Goal: Task Accomplishment & Management: Manage account settings

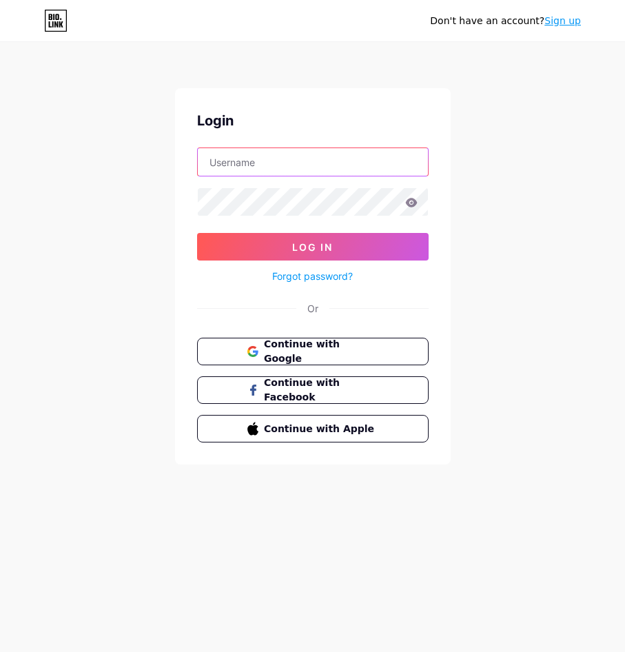
click at [271, 173] on input "text" at bounding box center [313, 162] width 230 height 28
paste input "[EMAIL_ADDRESS][DOMAIN_NAME]:Ab123456"
click at [375, 167] on input "[EMAIL_ADDRESS][DOMAIN_NAME]:Ab123456" at bounding box center [313, 162] width 230 height 28
click at [375, 168] on input "[EMAIL_ADDRESS][DOMAIN_NAME]:Ab123456" at bounding box center [313, 162] width 230 height 28
type input "[EMAIL_ADDRESS][DOMAIN_NAME]"
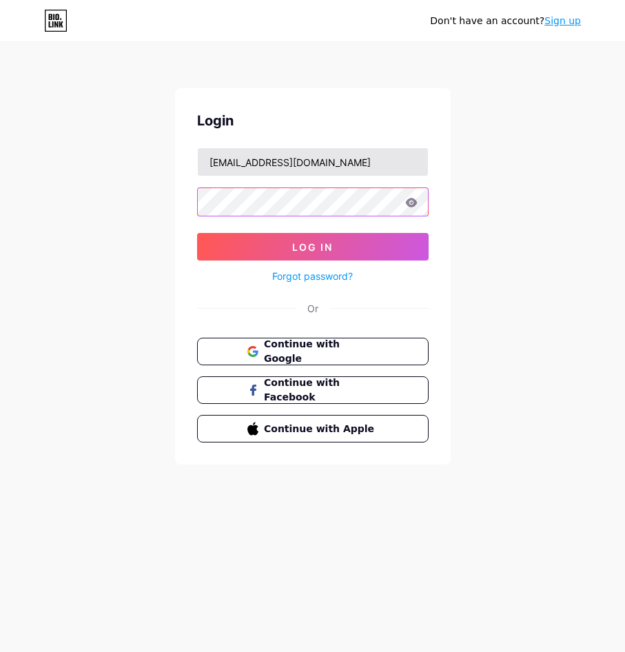
click at [197, 233] on button "Log In" at bounding box center [312, 247] width 231 height 28
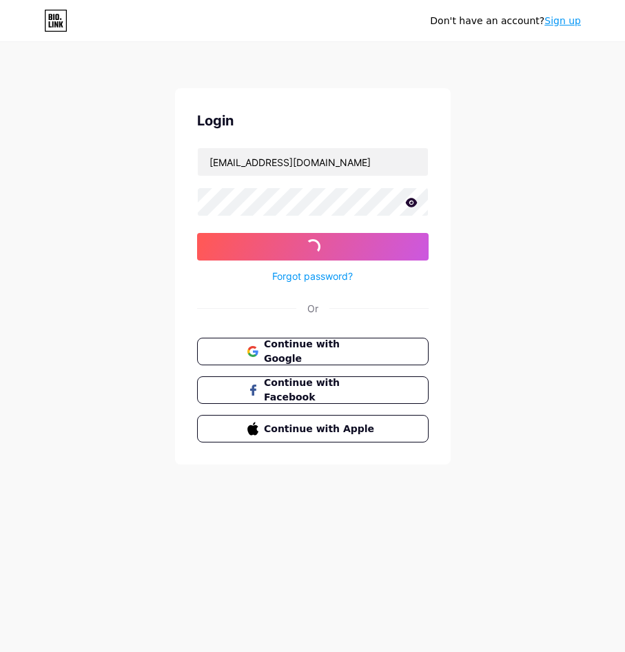
click at [480, 272] on div "Don't have an account? Sign up Login [EMAIL_ADDRESS][DOMAIN_NAME] Log In Forgot…" at bounding box center [312, 254] width 625 height 508
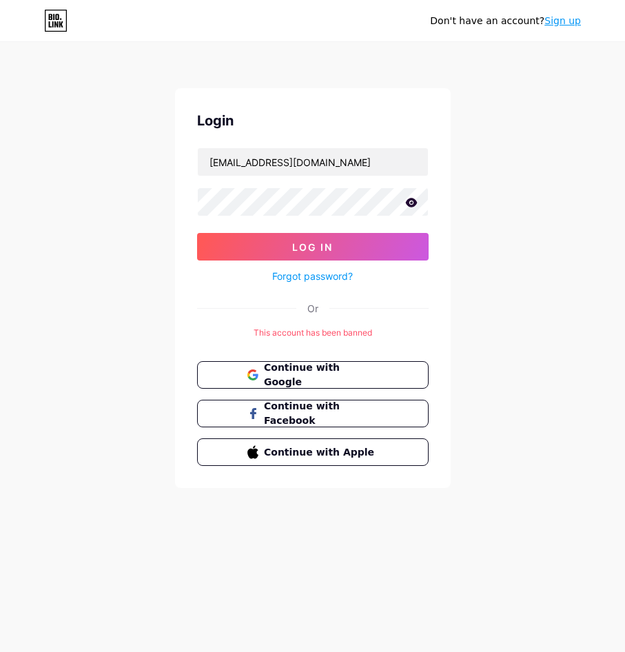
click at [501, 262] on div "Don't have an account? Sign up Login [EMAIL_ADDRESS][DOMAIN_NAME] Log In Forgot…" at bounding box center [312, 266] width 625 height 532
